Goal: Obtain resource: Download file/media

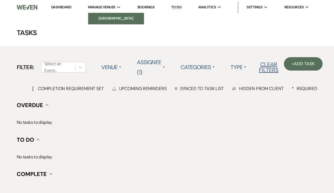
click at [112, 16] on li "[GEOGRAPHIC_DATA]" at bounding box center [116, 19] width 50 height 6
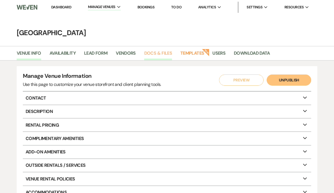
click at [150, 54] on link "Docs & Files" at bounding box center [158, 55] width 28 height 11
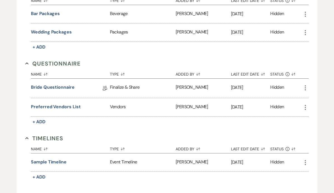
scroll to position [268, 0]
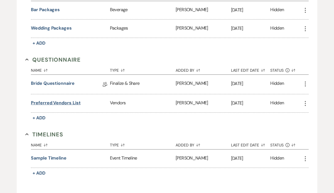
click at [72, 100] on button "Preferred Vendors List" at bounding box center [56, 102] width 50 height 7
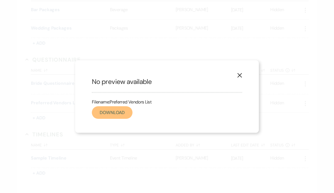
click at [119, 115] on link "Download" at bounding box center [112, 112] width 41 height 13
click at [241, 74] on use "button" at bounding box center [239, 75] width 4 height 4
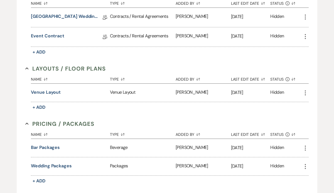
scroll to position [0, 0]
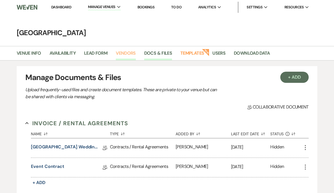
click at [130, 54] on link "Vendors" at bounding box center [126, 55] width 20 height 11
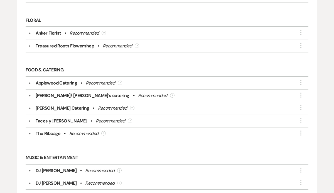
scroll to position [428, 0]
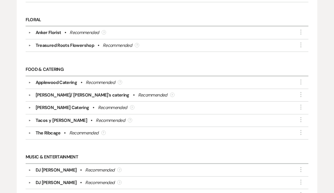
click at [29, 81] on button "▼" at bounding box center [29, 82] width 7 height 3
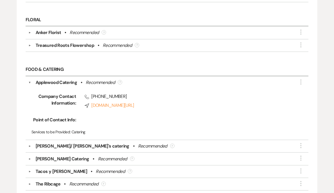
click at [30, 144] on button "▼" at bounding box center [29, 145] width 7 height 3
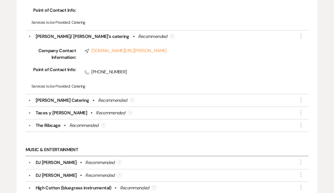
scroll to position [539, 0]
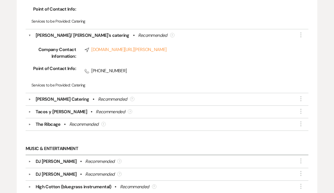
click at [30, 98] on button "▼" at bounding box center [29, 99] width 7 height 3
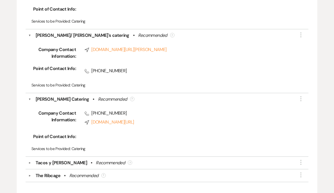
click at [31, 174] on button "▼" at bounding box center [29, 175] width 7 height 3
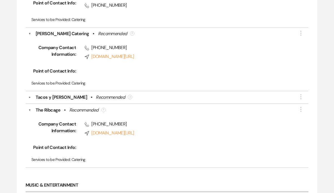
scroll to position [603, 0]
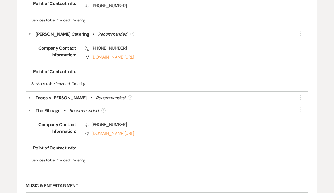
click at [30, 96] on button "▼" at bounding box center [29, 97] width 7 height 3
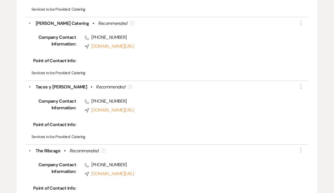
scroll to position [615, 0]
click at [117, 108] on link "Compass [DOMAIN_NAME][URL]" at bounding box center [188, 109] width 207 height 7
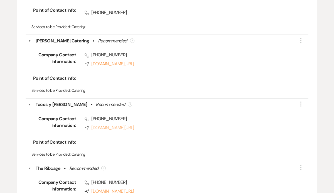
scroll to position [595, 0]
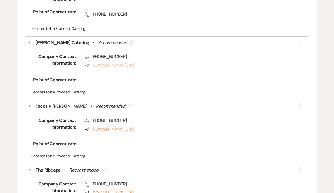
click at [103, 63] on link "Compass [DOMAIN_NAME][URL]" at bounding box center [188, 65] width 207 height 7
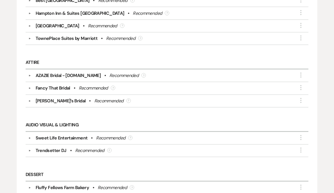
scroll to position [0, 0]
